Goal: Information Seeking & Learning: Learn about a topic

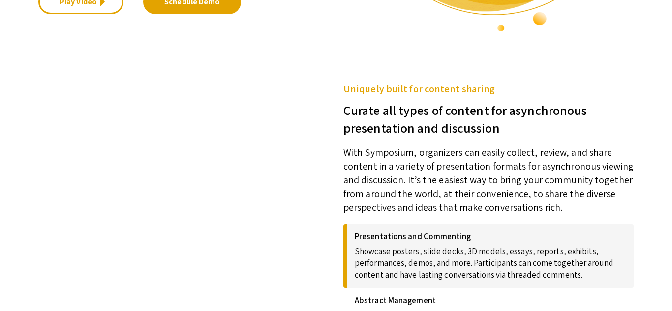
scroll to position [302, 0]
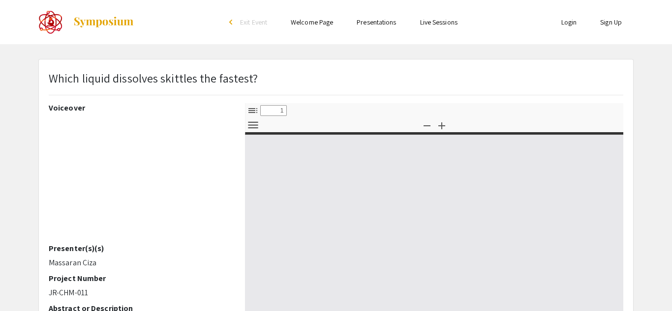
select select "custom"
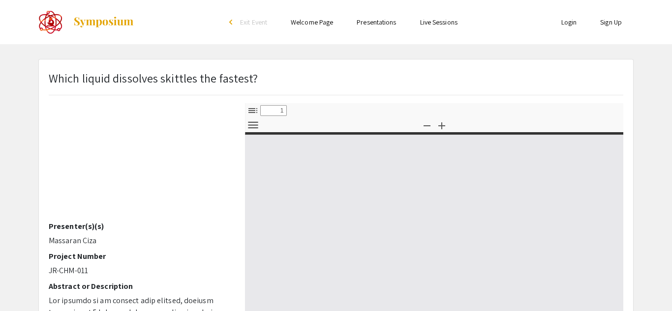
type input "0"
select select "custom"
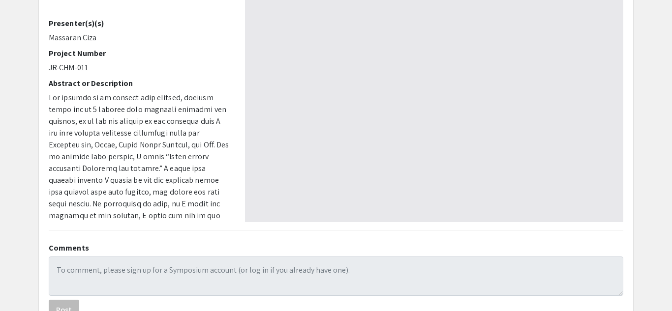
type input "1"
select select "auto"
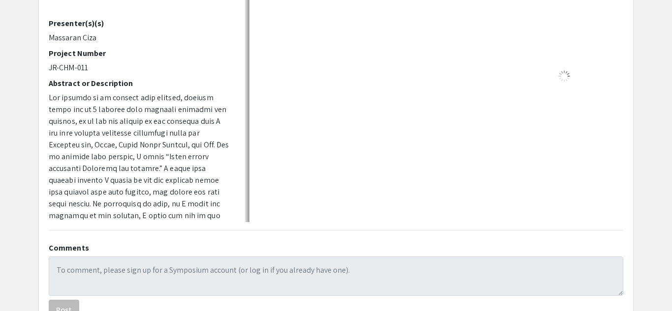
scroll to position [241, 0]
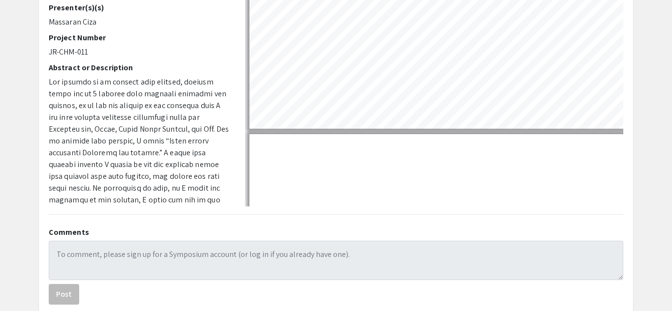
type input "1"
select select "auto"
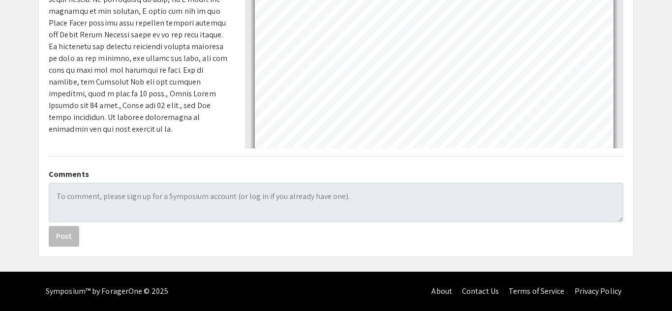
scroll to position [257, 0]
type input "1"
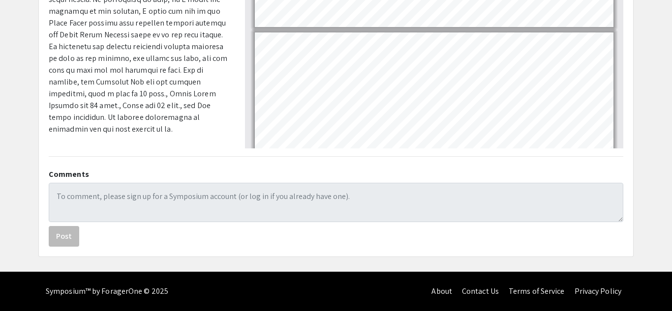
scroll to position [0, 0]
